Goal: Task Accomplishment & Management: Manage account settings

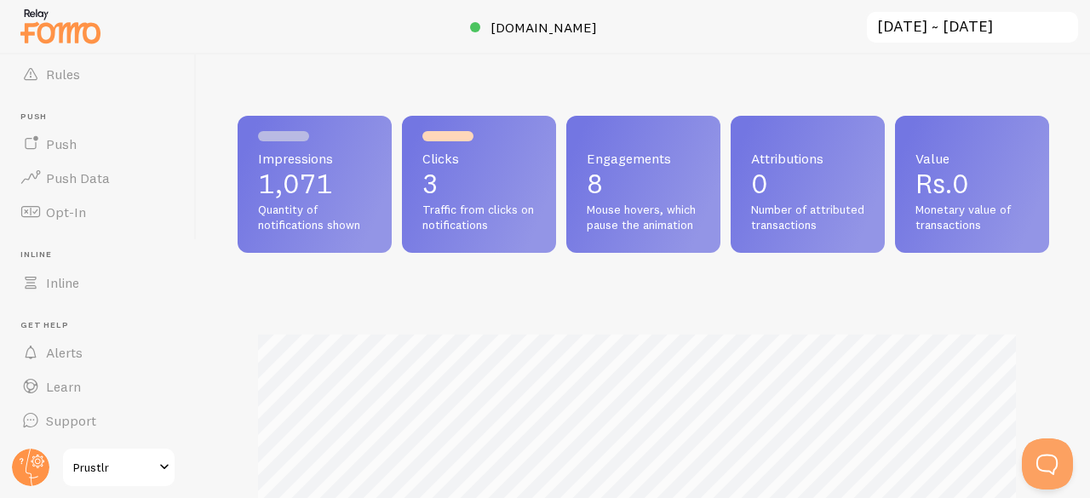
scroll to position [851090, 850740]
click at [115, 463] on span "Prustlr" at bounding box center [113, 467] width 81 height 20
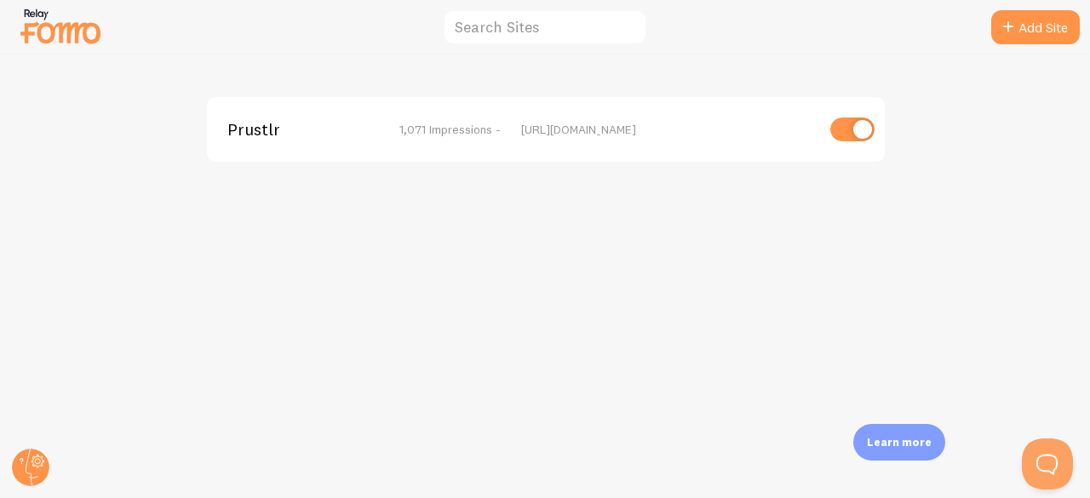
drag, startPoint x: 840, startPoint y: 128, endPoint x: 860, endPoint y: 128, distance: 20.4
click at [860, 128] on input "checkbox" at bounding box center [852, 130] width 44 height 24
checkbox input "false"
click at [38, 32] on img at bounding box center [60, 25] width 85 height 43
click at [39, 28] on img at bounding box center [60, 25] width 85 height 43
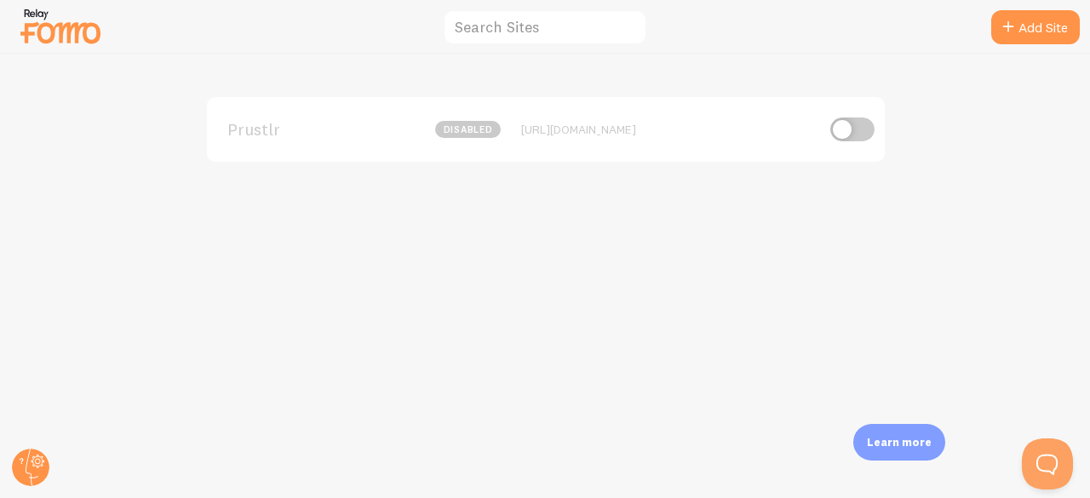
click at [39, 28] on img at bounding box center [60, 25] width 85 height 43
